Goal: Leave review/rating: Leave review/rating

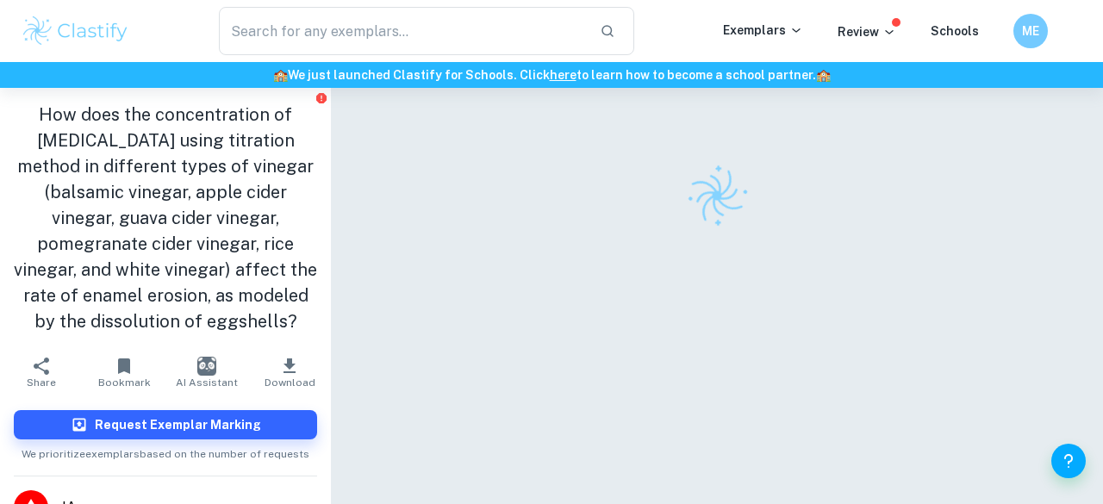
checkbox input "true"
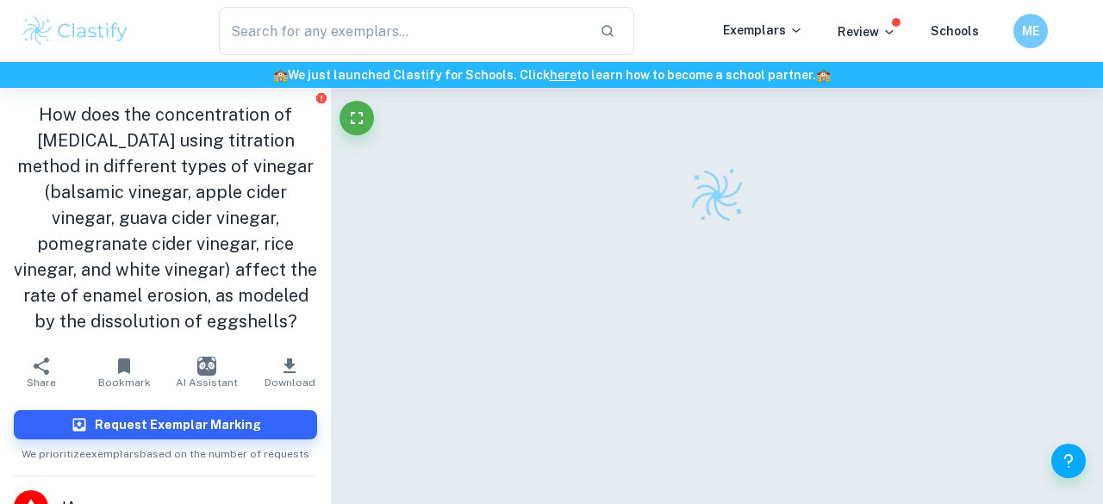
scroll to position [88, 0]
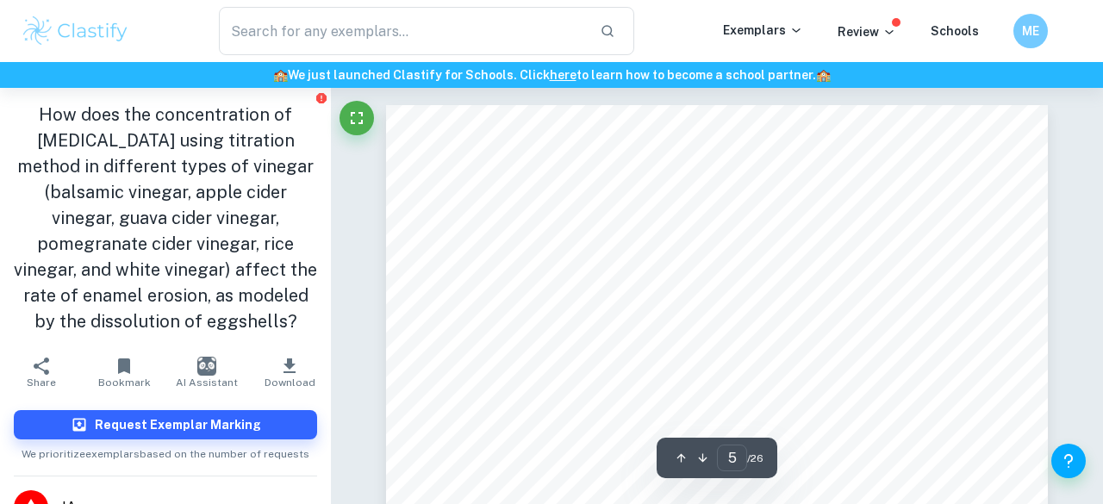
scroll to position [3838, 0]
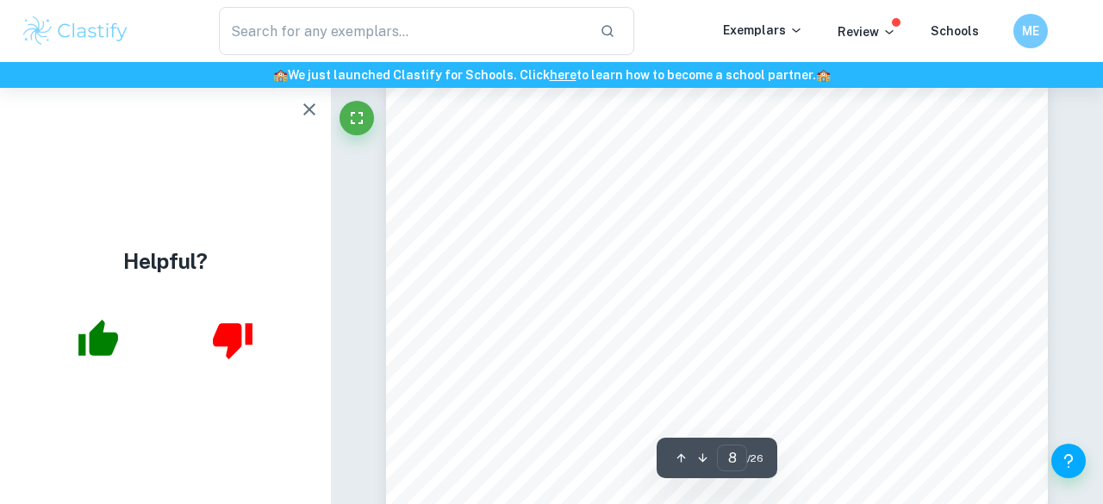
type input "9"
